Goal: Task Accomplishment & Management: Manage account settings

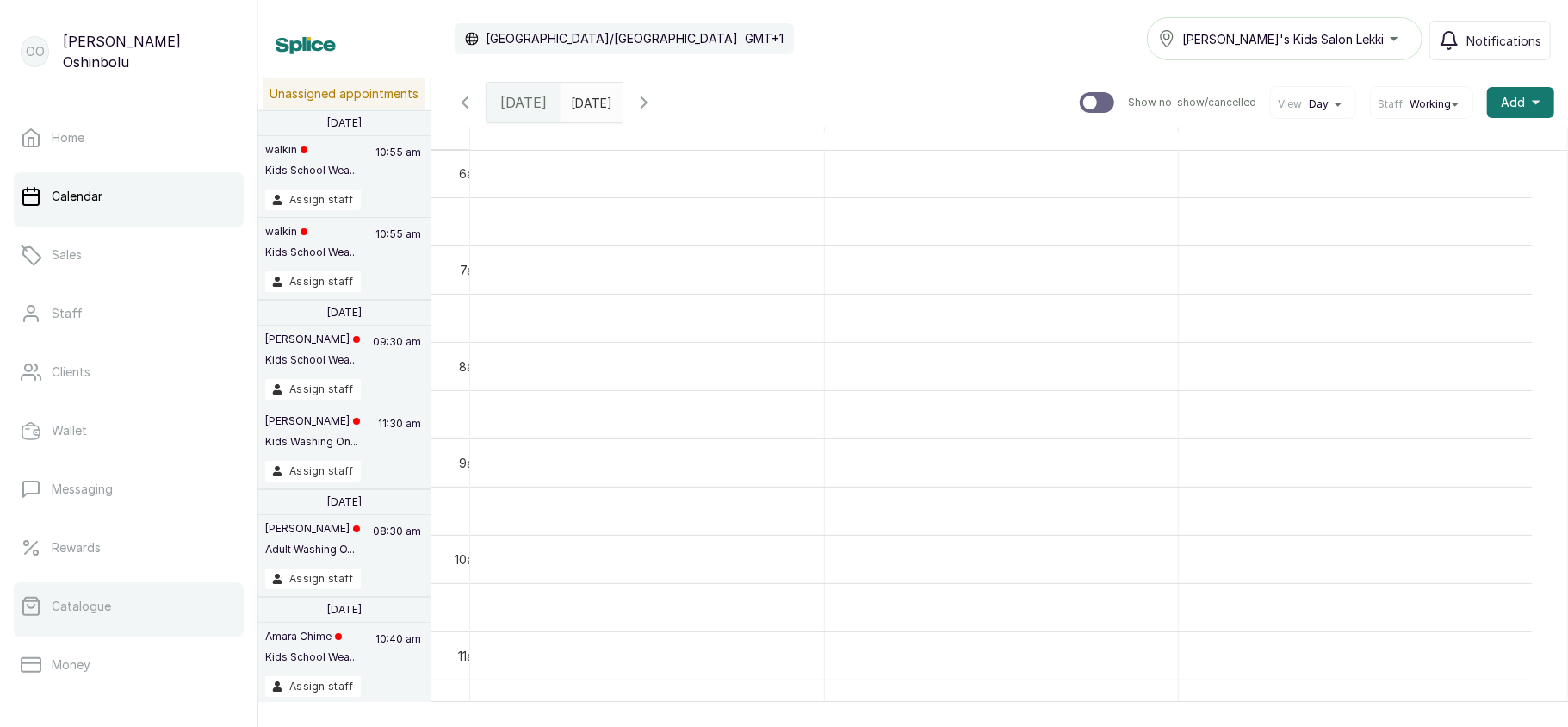
scroll to position [249, 0]
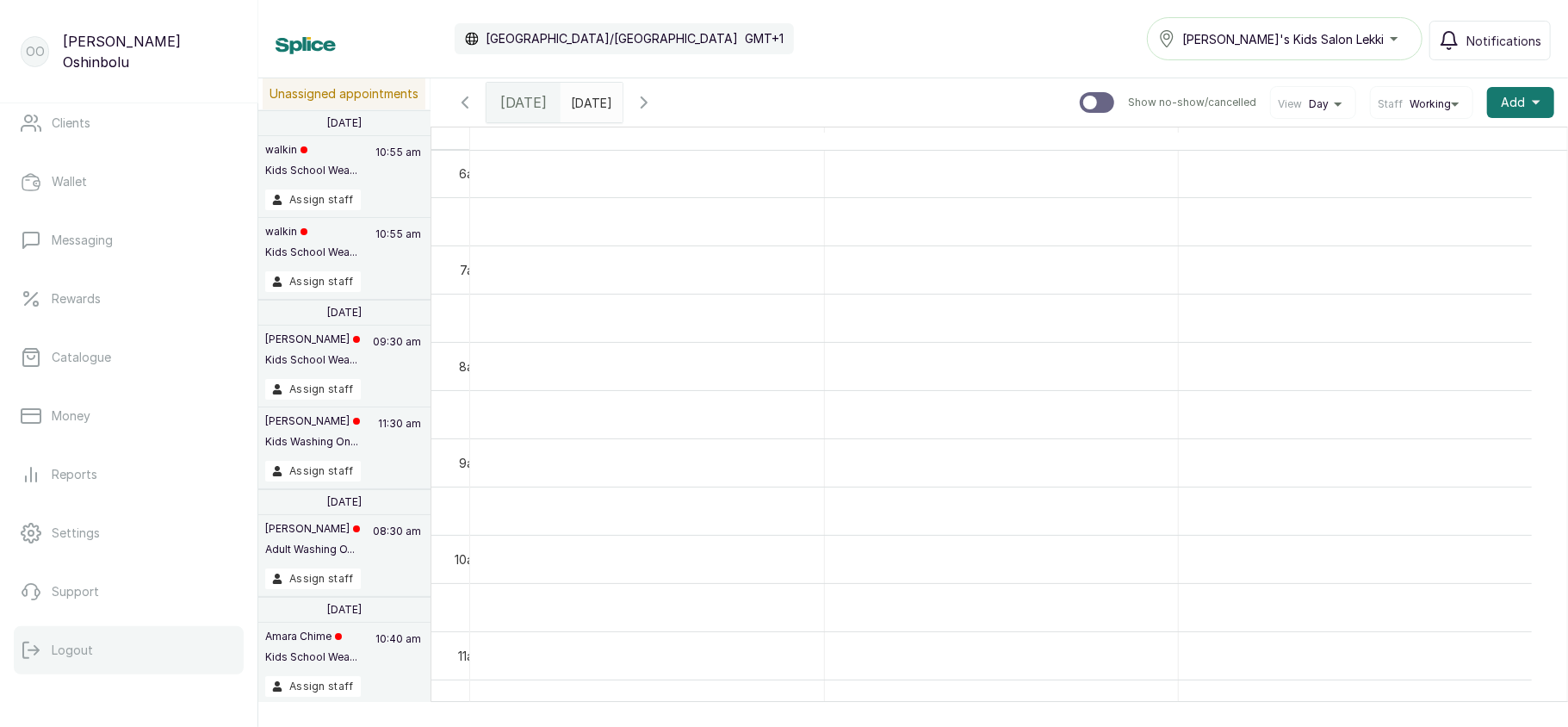
click at [109, 652] on button "Logout" at bounding box center [128, 650] width 230 height 48
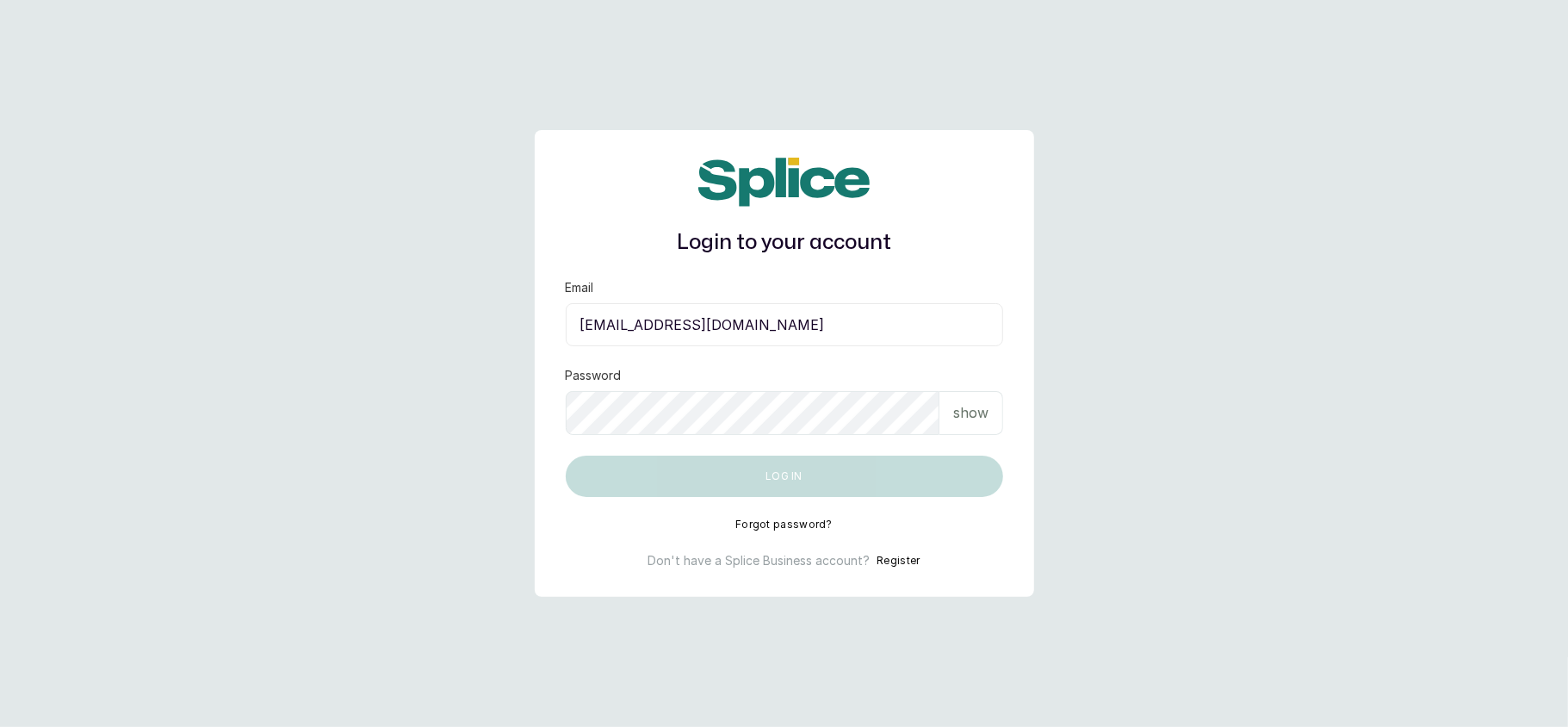
type input "layo@withsplice.com"
click at [966, 413] on p "show" at bounding box center [971, 412] width 35 height 21
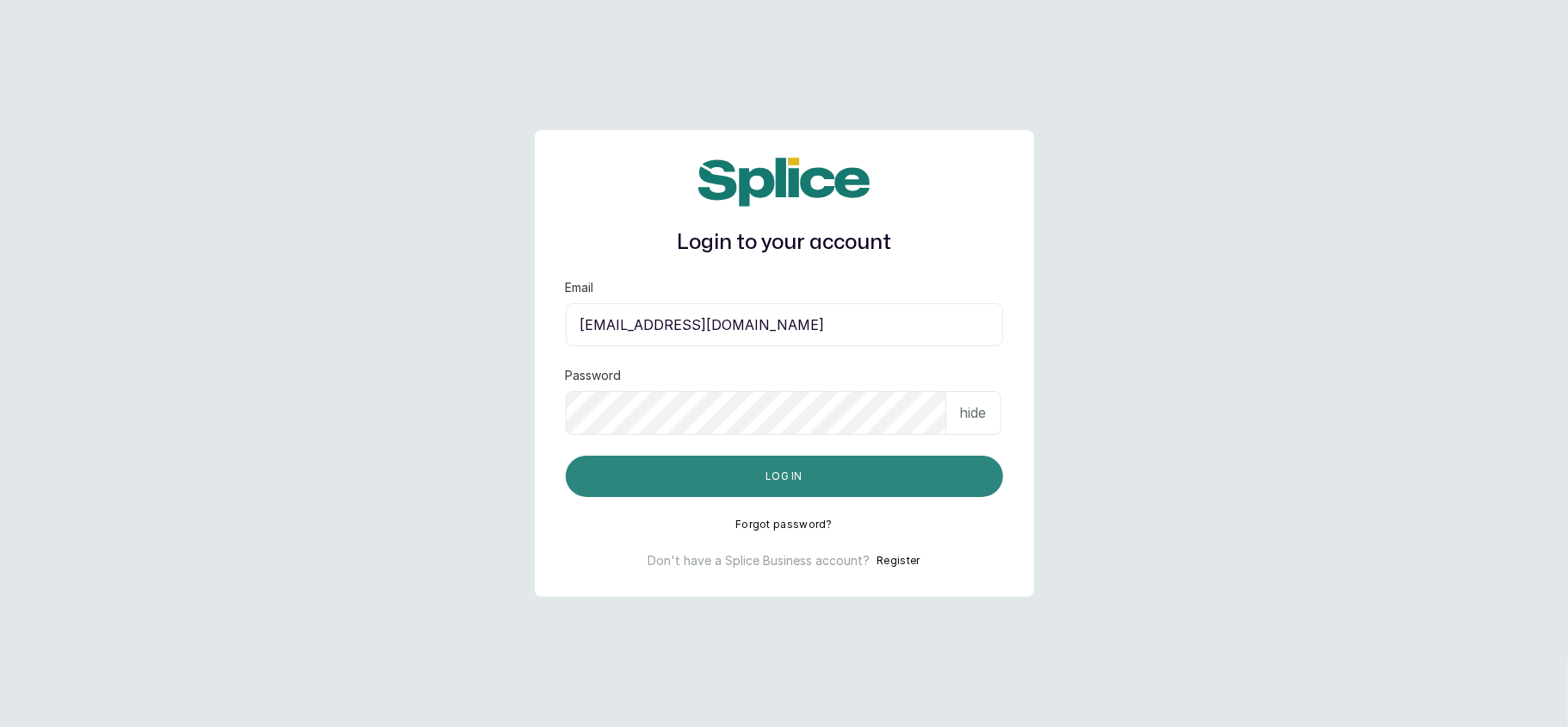
click at [823, 462] on button "Log in" at bounding box center [784, 476] width 438 height 41
click at [814, 477] on button "Log in" at bounding box center [784, 476] width 438 height 41
